Goal: Obtain resource: Download file/media

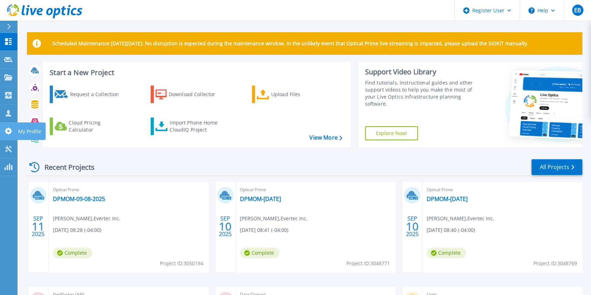
click at [12, 133] on icon at bounding box center [8, 131] width 8 height 7
click at [11, 149] on icon at bounding box center [8, 149] width 8 height 7
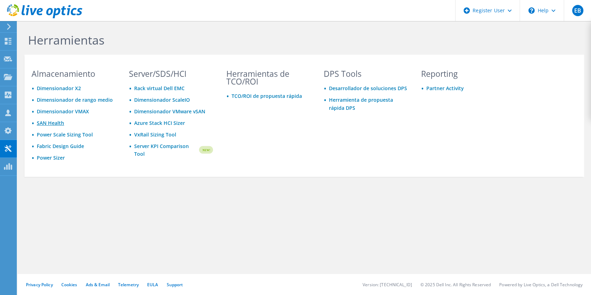
click at [52, 123] on link "SAN Health" at bounding box center [50, 123] width 27 height 7
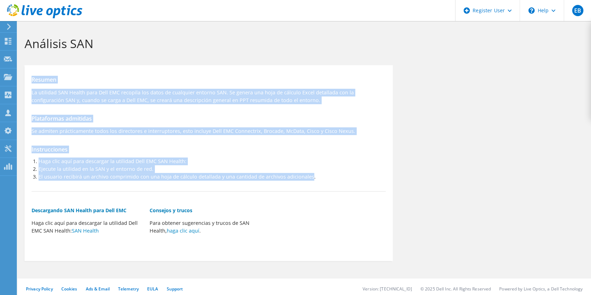
drag, startPoint x: 308, startPoint y: 178, endPoint x: 29, endPoint y: 68, distance: 299.5
click at [29, 68] on section "Resumen La utilidad SAN Health para Dell EMC recopila los datos de cualquier en…" at bounding box center [209, 163] width 368 height 196
copy div "Resumen La utilidad SAN Health para Dell EMC recopila los datos de cualquier en…"
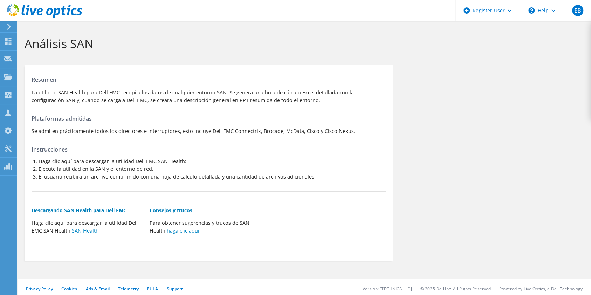
click at [348, 212] on div "Descargando SAN Health para Dell EMC Haga clic aquí para descargar la utilidad …" at bounding box center [209, 221] width 354 height 51
